Goal: Find specific page/section: Find specific page/section

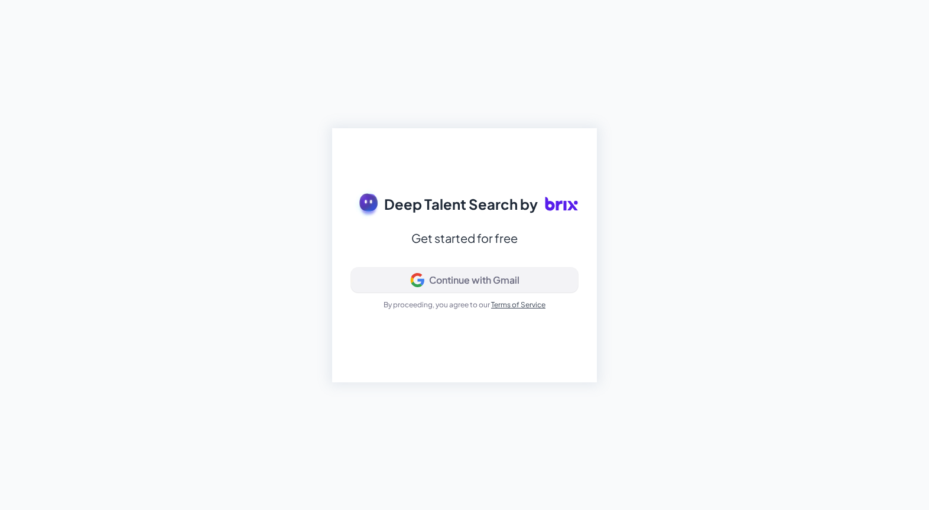
click at [482, 278] on div "Continue with Gmail" at bounding box center [474, 280] width 90 height 12
